Goal: Task Accomplishment & Management: Complete application form

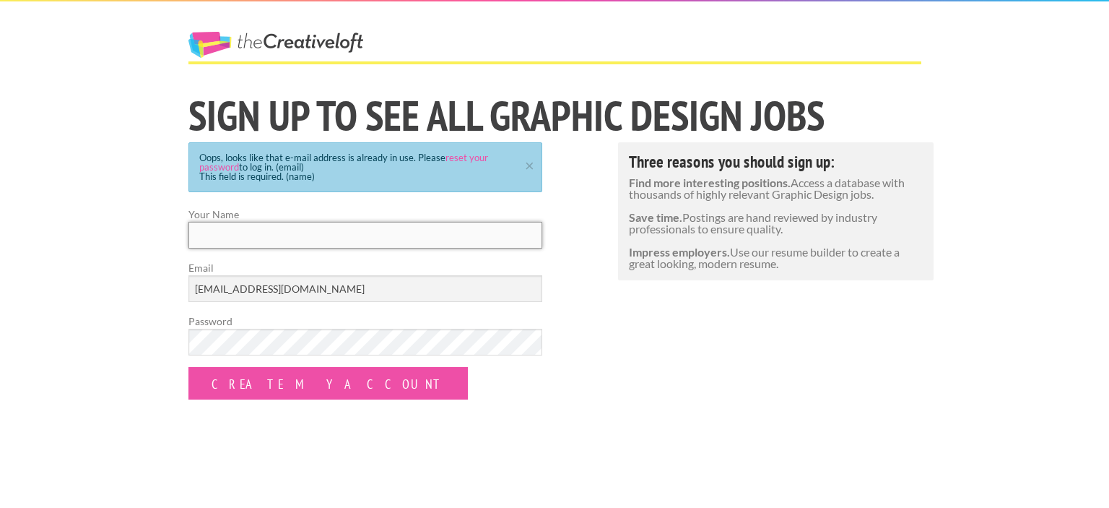
click at [342, 238] on input "Your Name" at bounding box center [366, 235] width 354 height 27
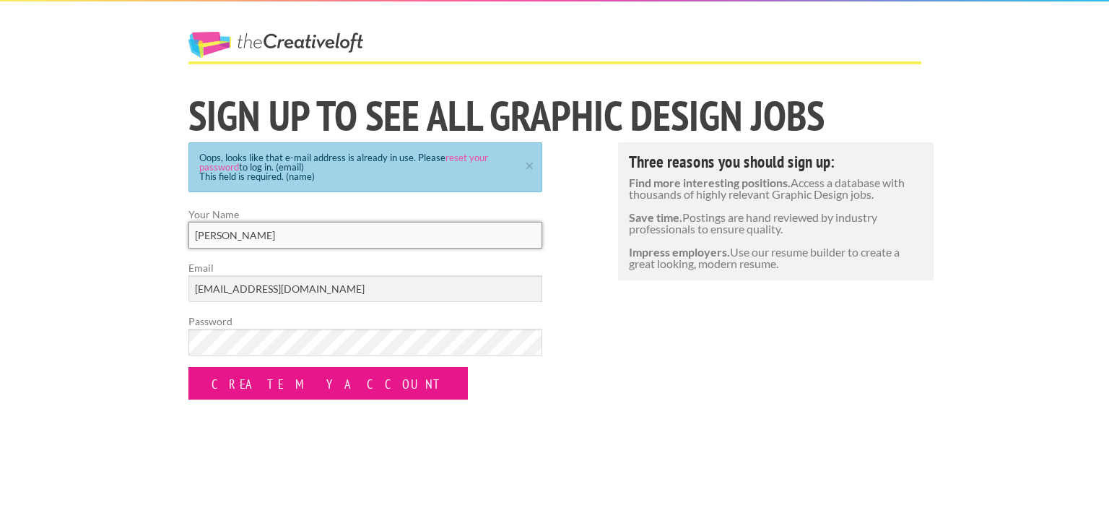
type input "[PERSON_NAME]"
click at [285, 373] on input "Create my Account" at bounding box center [329, 383] width 280 height 33
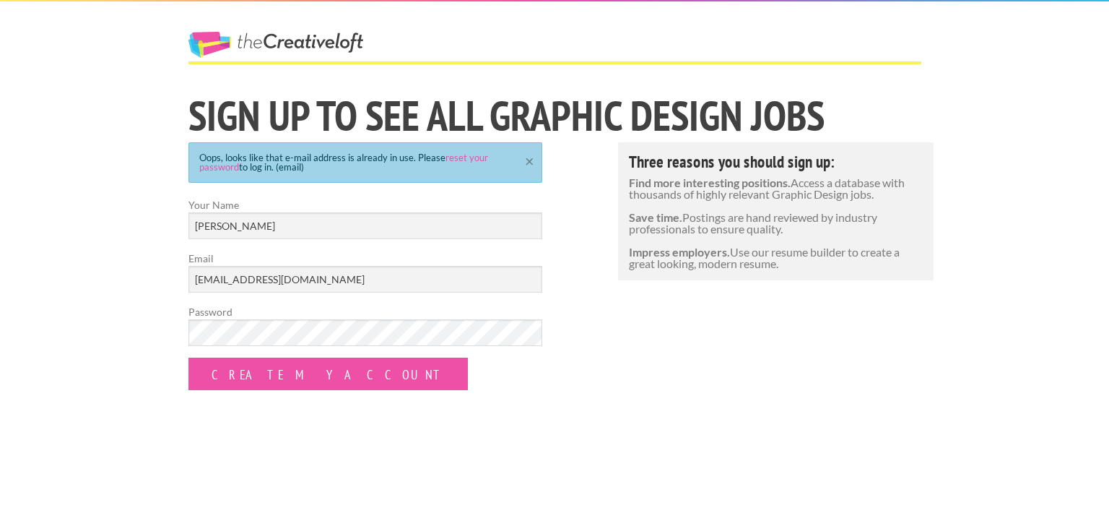
click at [527, 163] on link "×" at bounding box center [530, 159] width 18 height 9
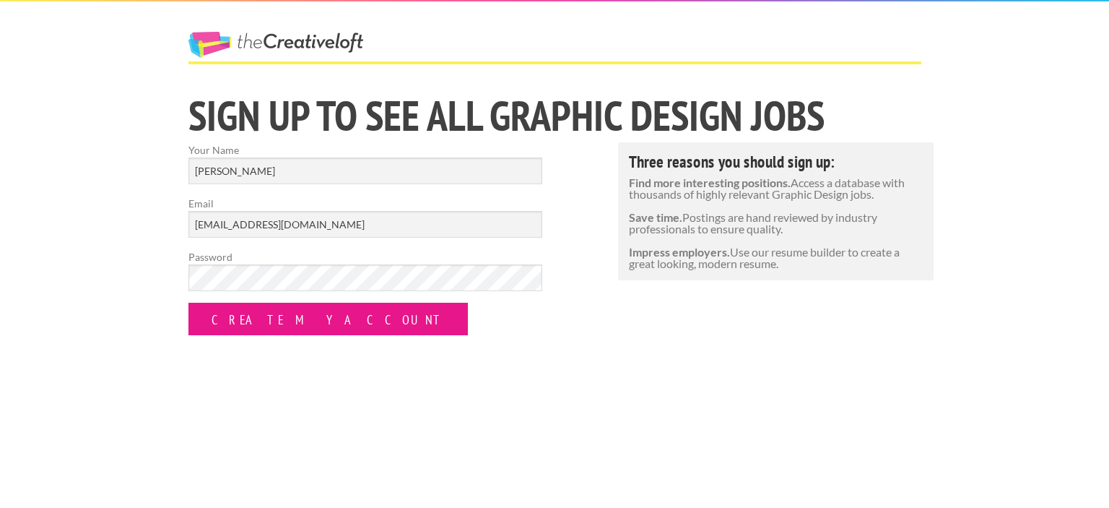
click at [268, 315] on input "Create my Account" at bounding box center [329, 319] width 280 height 33
